Goal: Ask a question

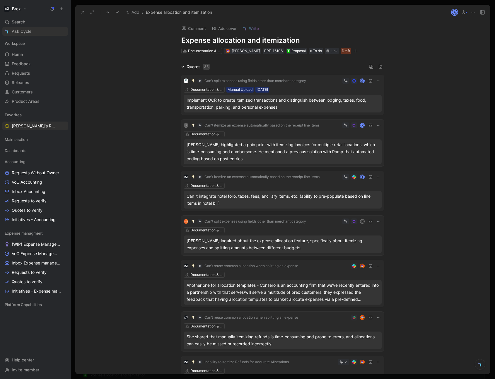
click at [27, 33] on span "Ask Cycle" at bounding box center [22, 31] width 20 height 7
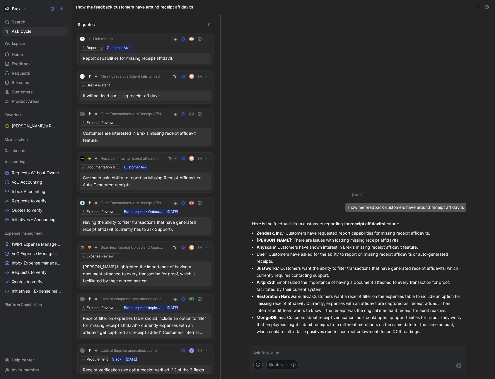
click at [268, 267] on strong "Justworks" at bounding box center [266, 268] width 21 height 5
drag, startPoint x: 276, startPoint y: 269, endPoint x: 326, endPoint y: 269, distance: 50.1
click at [324, 269] on li "Justworks : Customers want the ability to filter transactions that have generat…" at bounding box center [359, 272] width 207 height 14
click at [332, 268] on li "Justworks : Customers want the ability to filter transactions that have generat…" at bounding box center [359, 272] width 207 height 14
click at [338, 247] on li "Anyscale : Customers have shown interest in Brex's missing receipt affidavit fe…" at bounding box center [359, 247] width 207 height 7
